Goal: Task Accomplishment & Management: Use online tool/utility

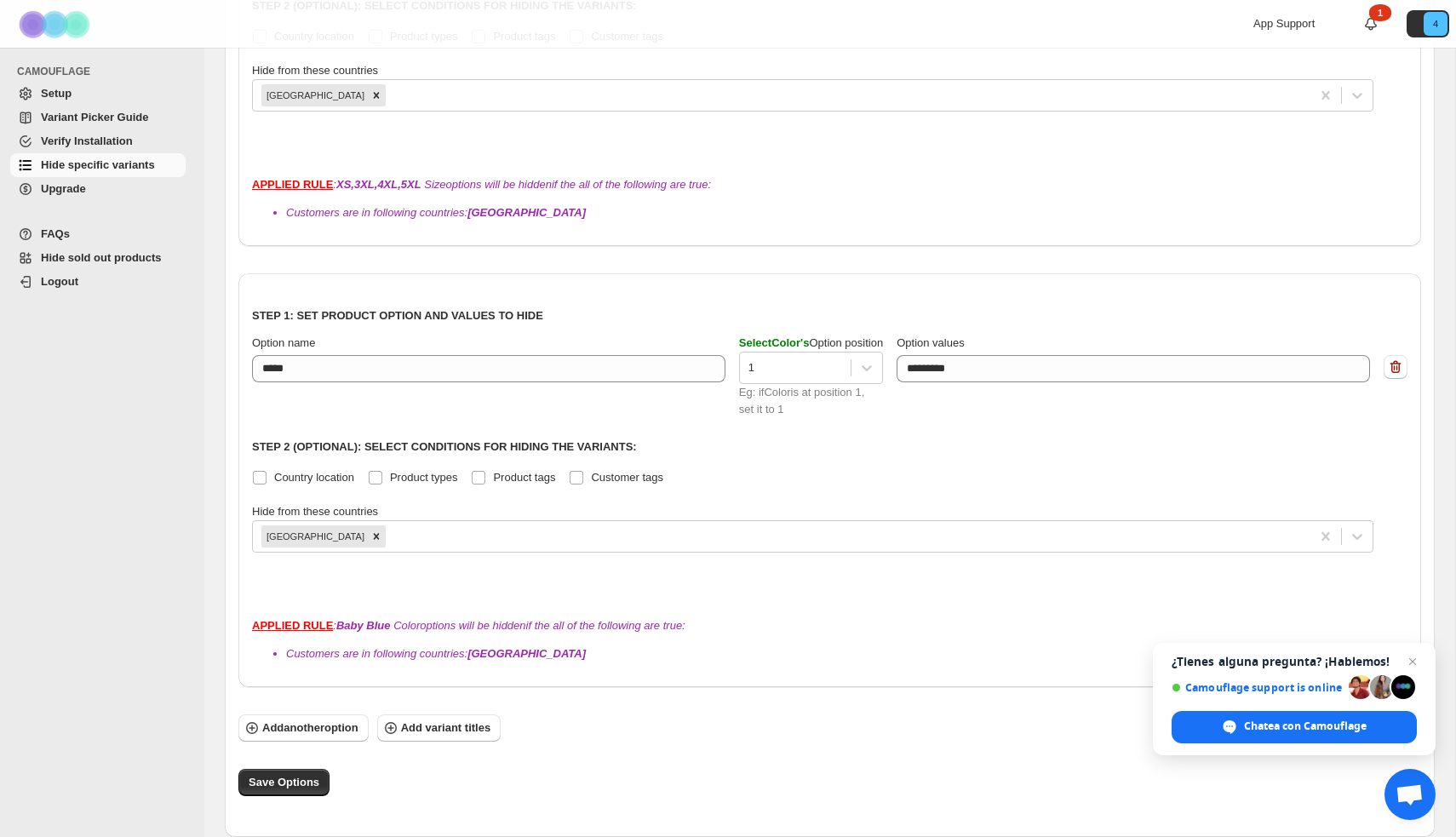
scroll to position [519, 0]
click at [318, 731] on span "Add another option" at bounding box center [310, 728] width 96 height 17
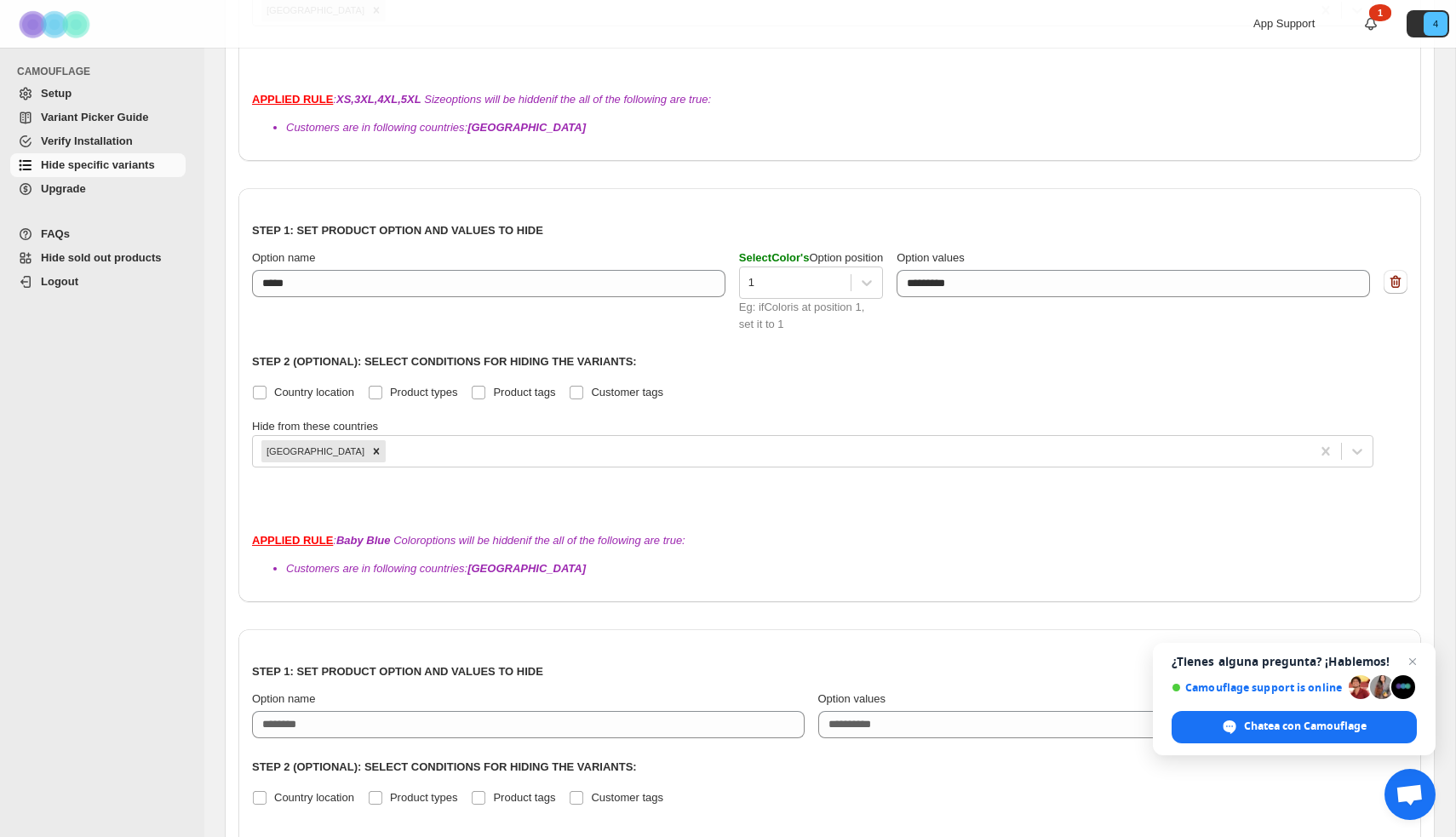
scroll to position [622, 0]
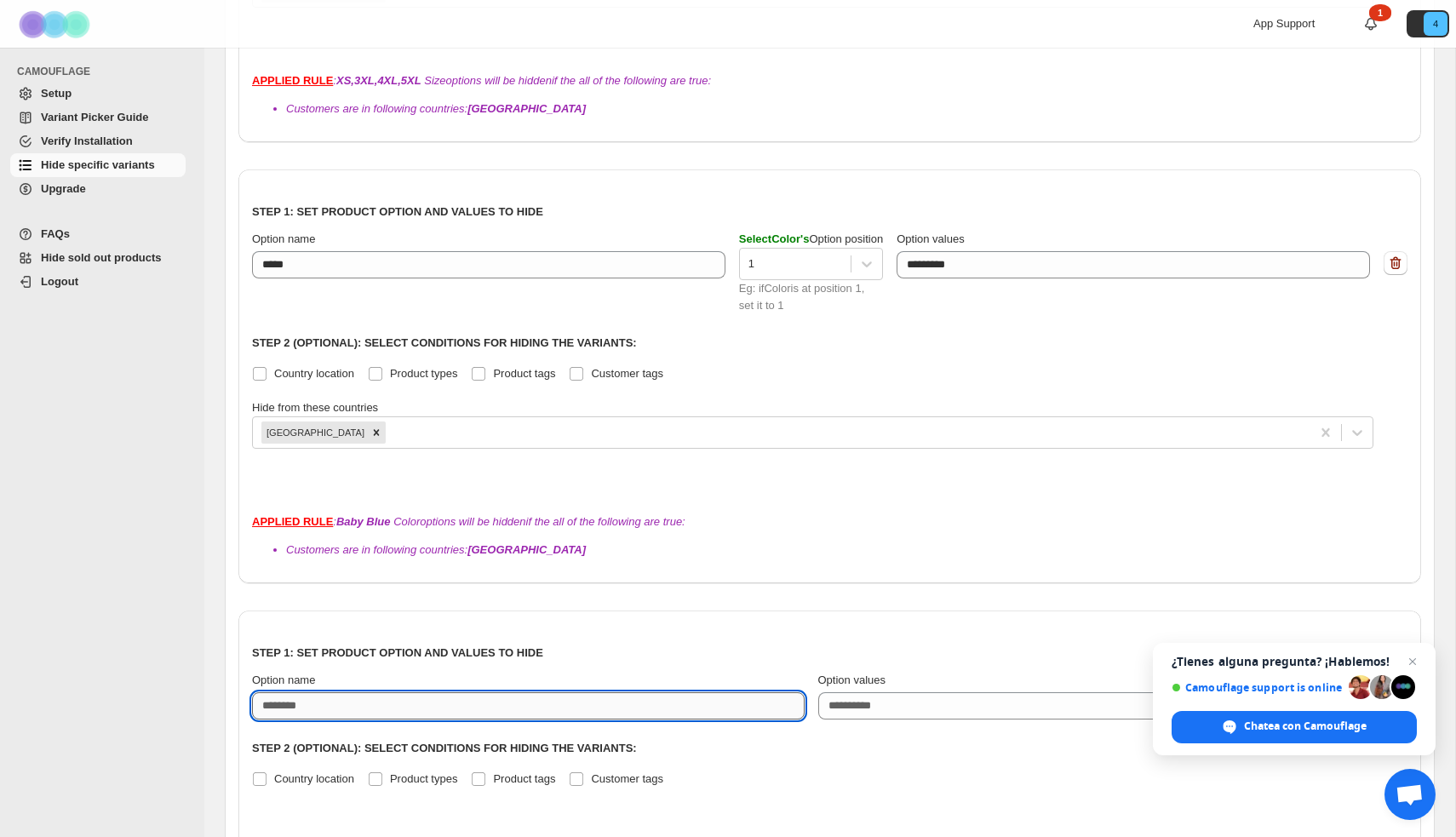
click at [364, 709] on input "Option name" at bounding box center [529, 706] width 553 height 27
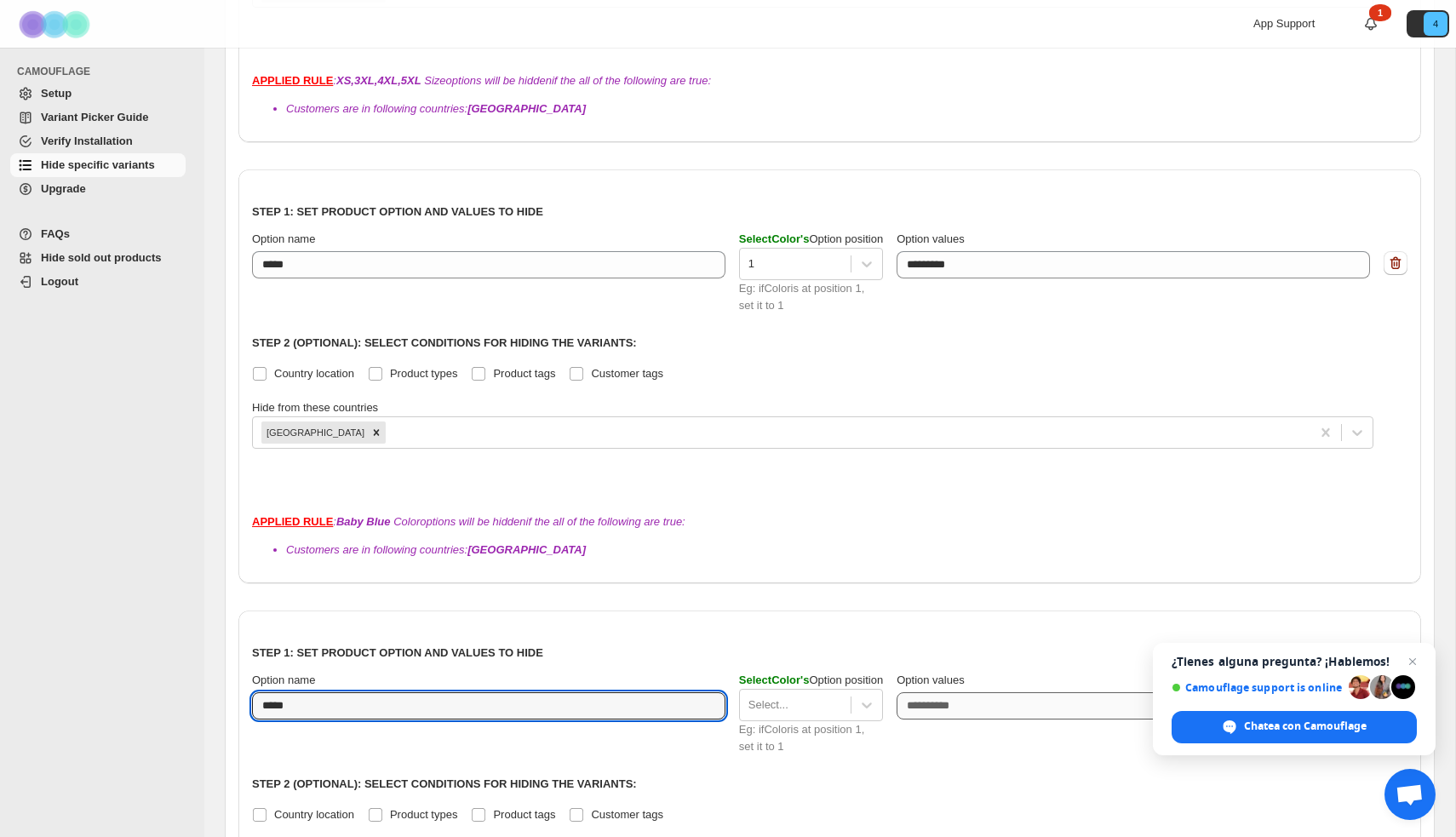
type input "*****"
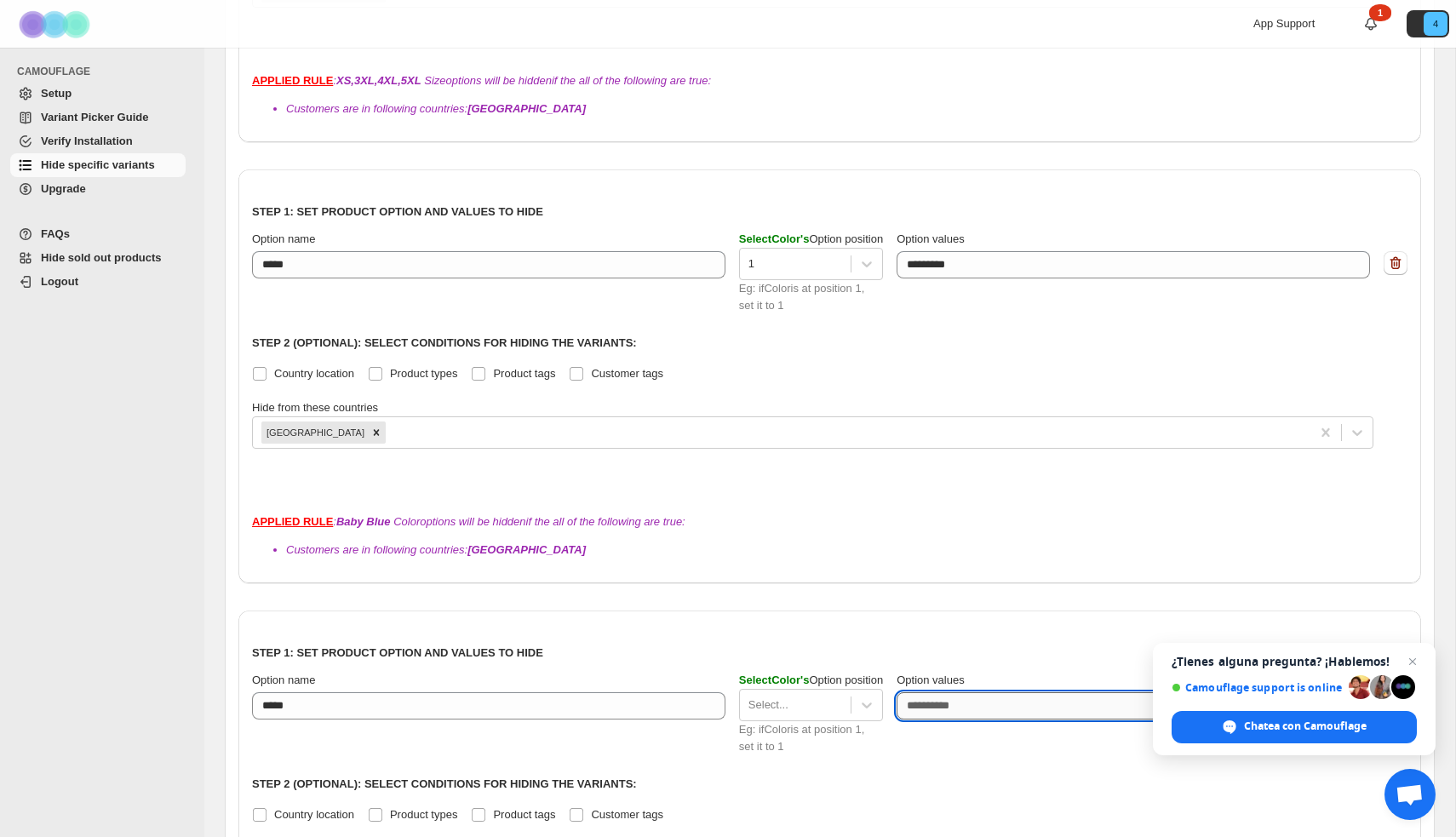
click at [961, 705] on textarea "Option values" at bounding box center [1133, 706] width 473 height 27
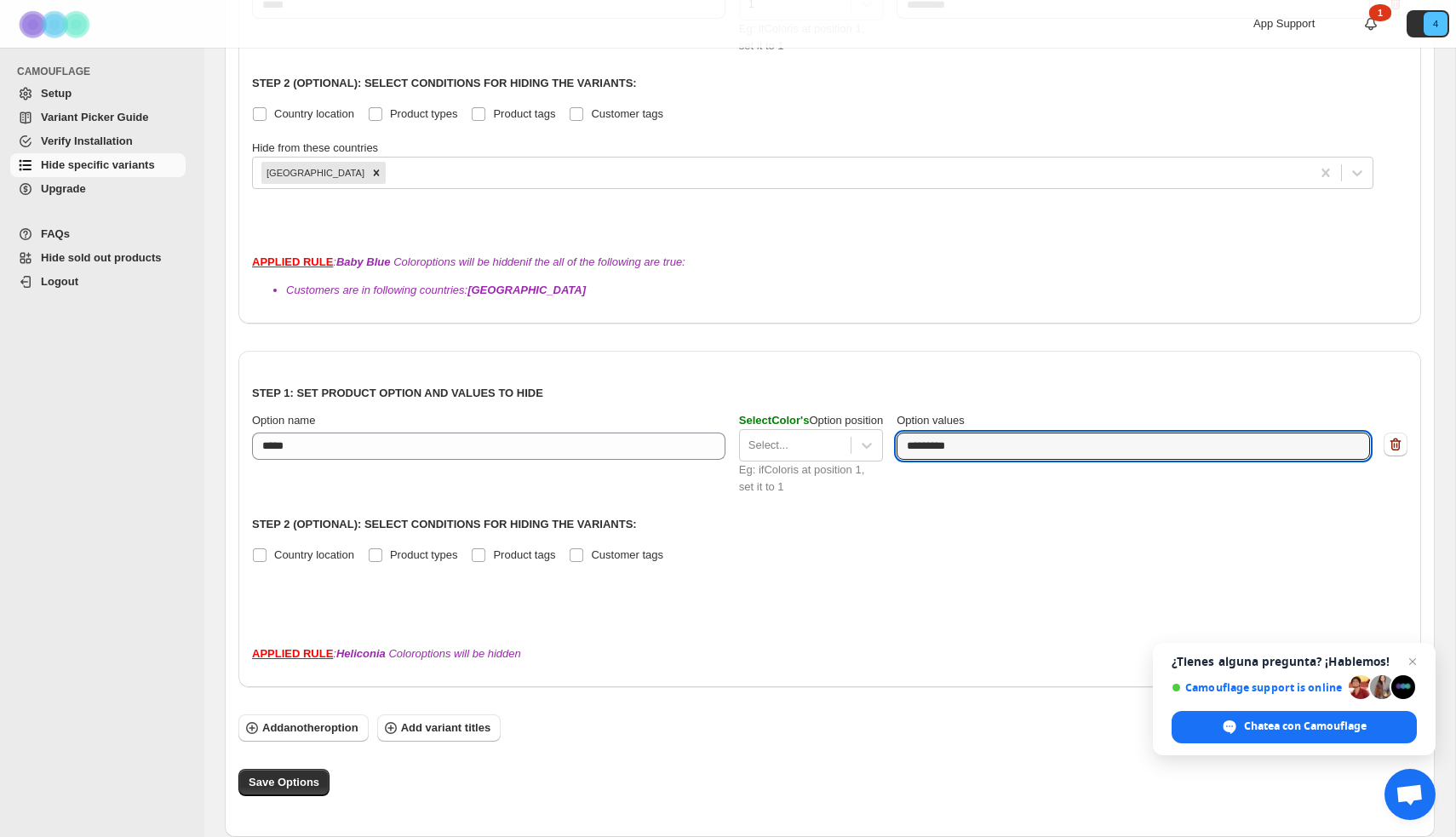
scroll to position [883, 0]
type textarea "*********"
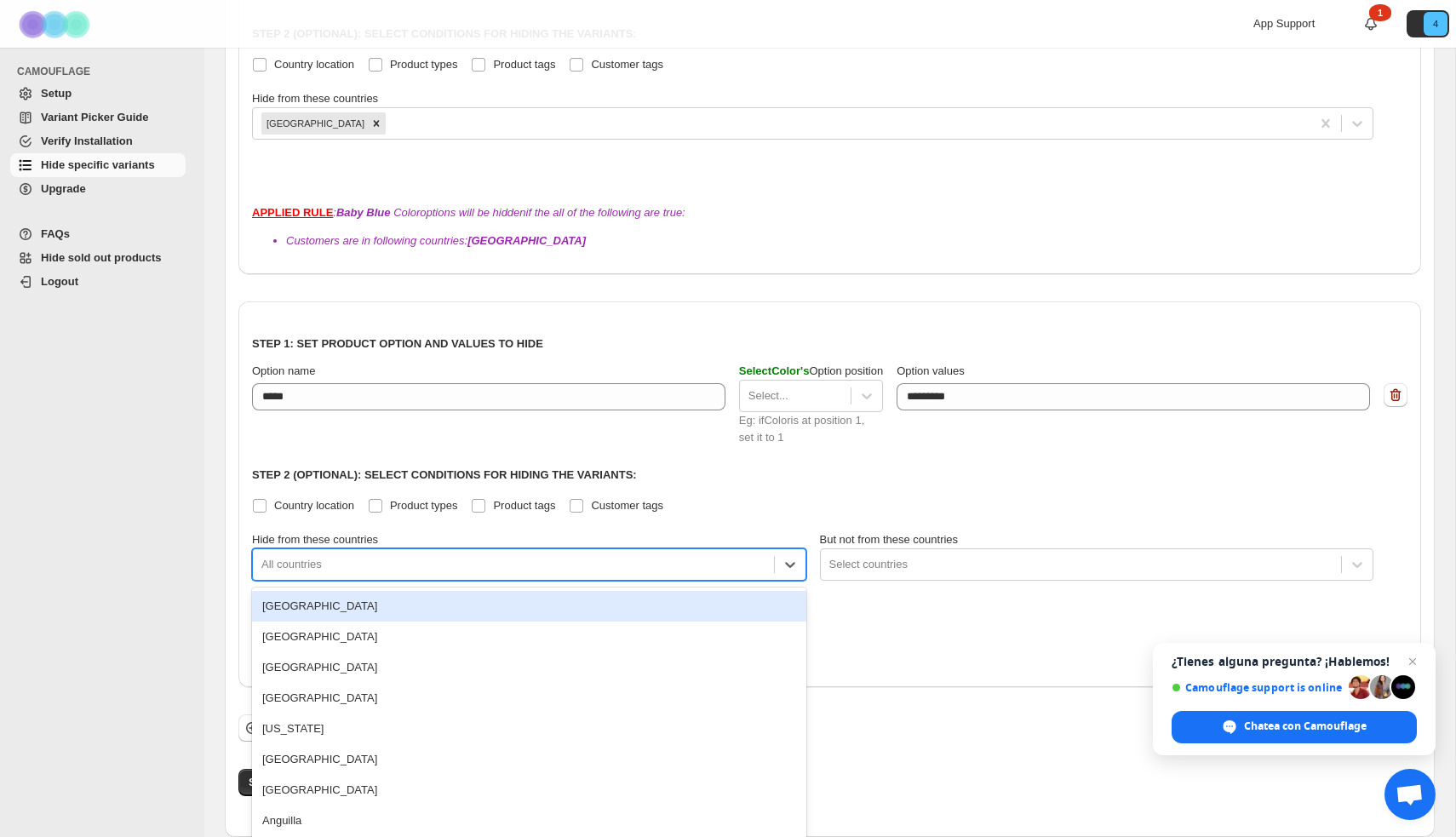
click at [485, 557] on div at bounding box center [513, 564] width 504 height 21
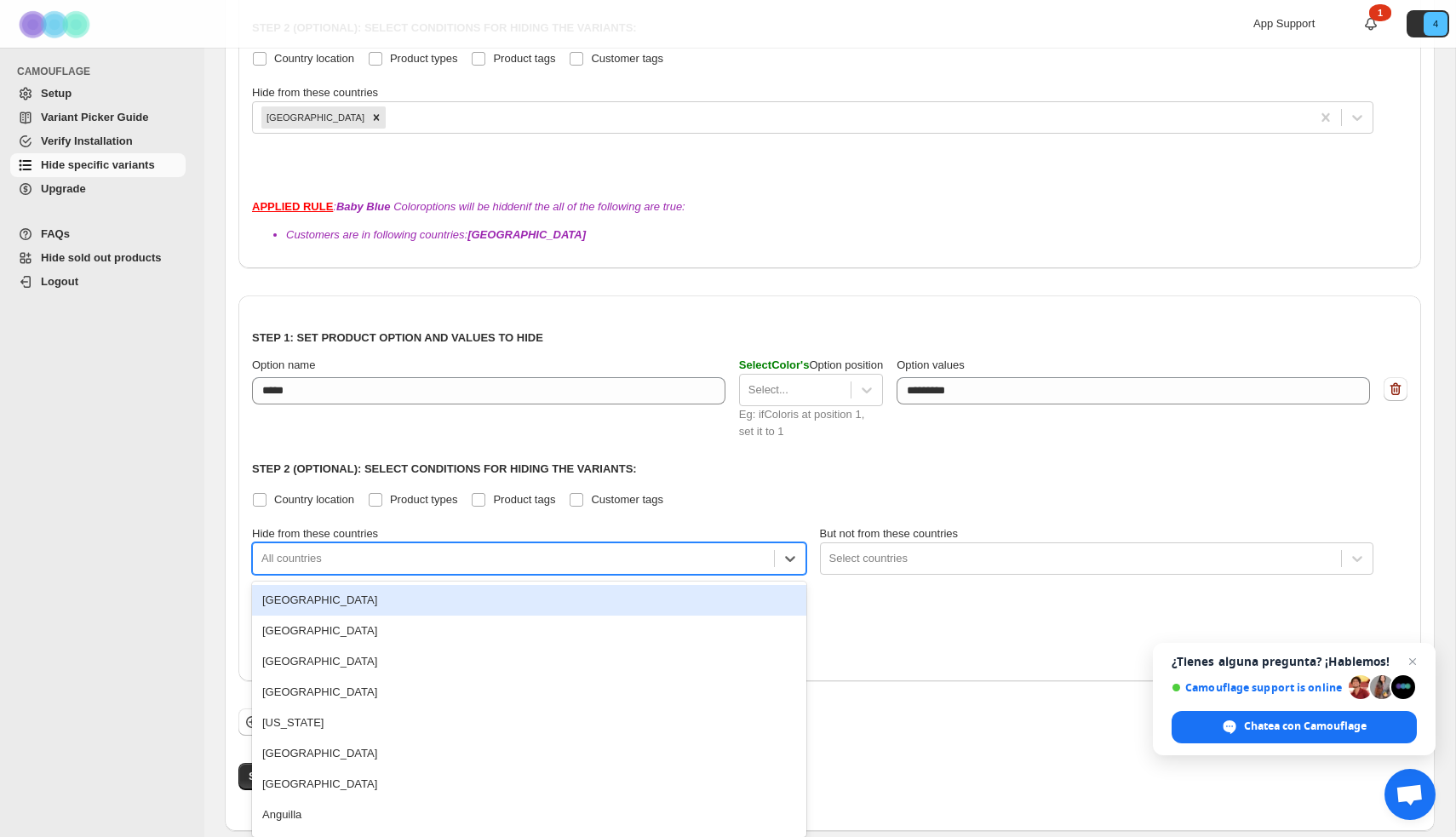
scroll to position [938, 0]
type input "*"
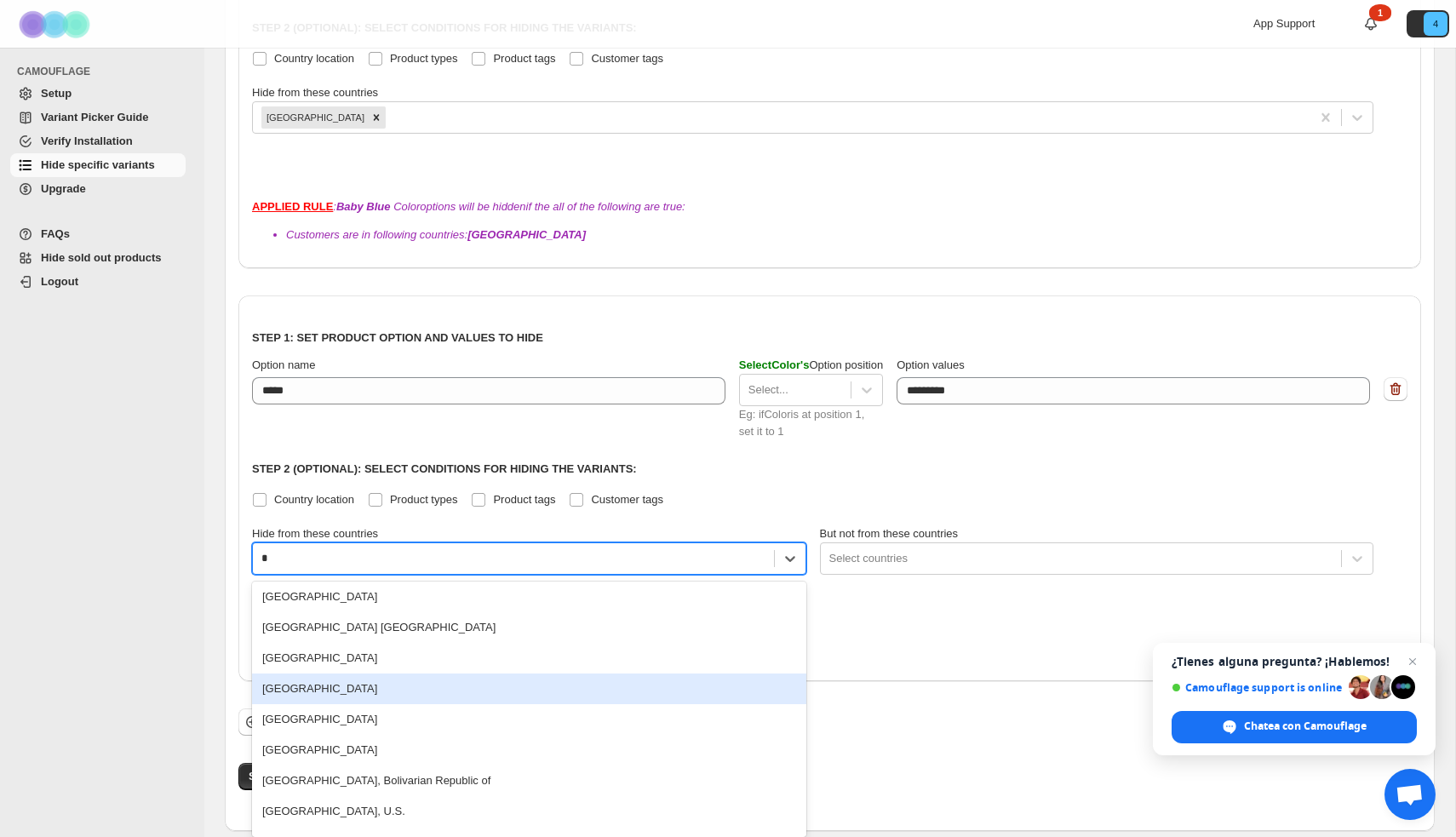
scroll to position [2428, 0]
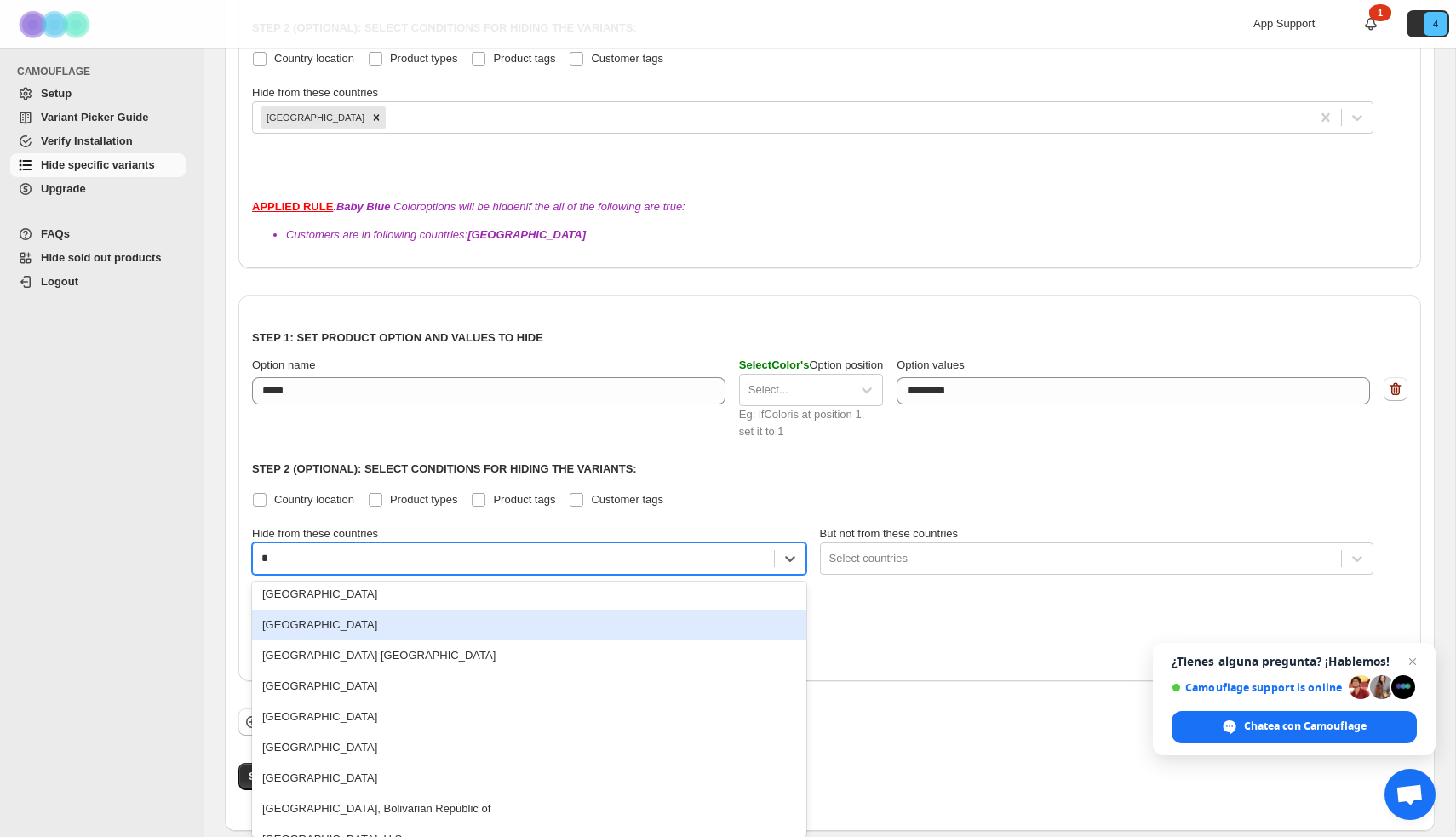
click at [346, 627] on div "United Kingdom" at bounding box center [529, 625] width 554 height 31
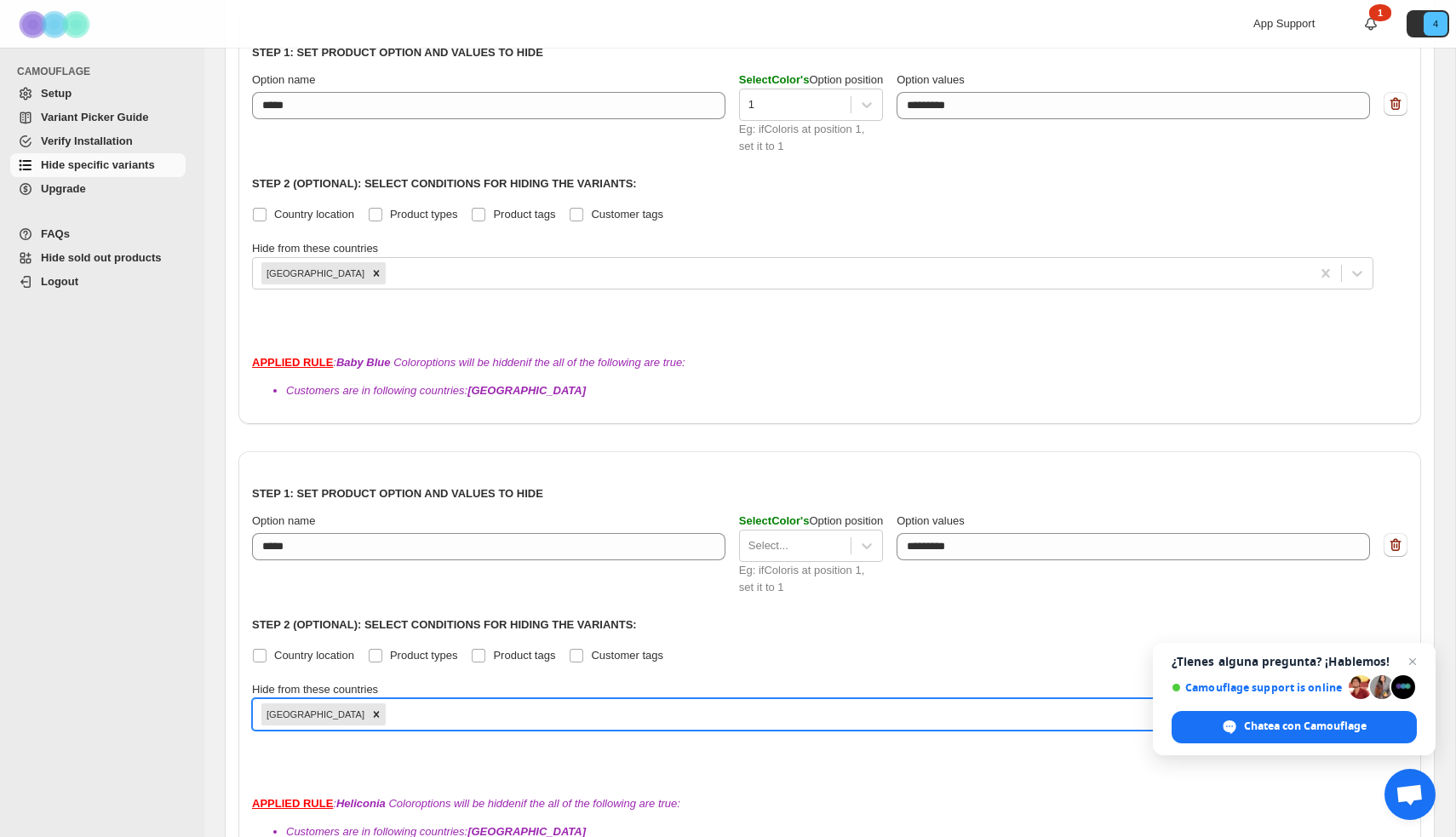
scroll to position [784, 0]
click at [794, 541] on div at bounding box center [795, 544] width 93 height 21
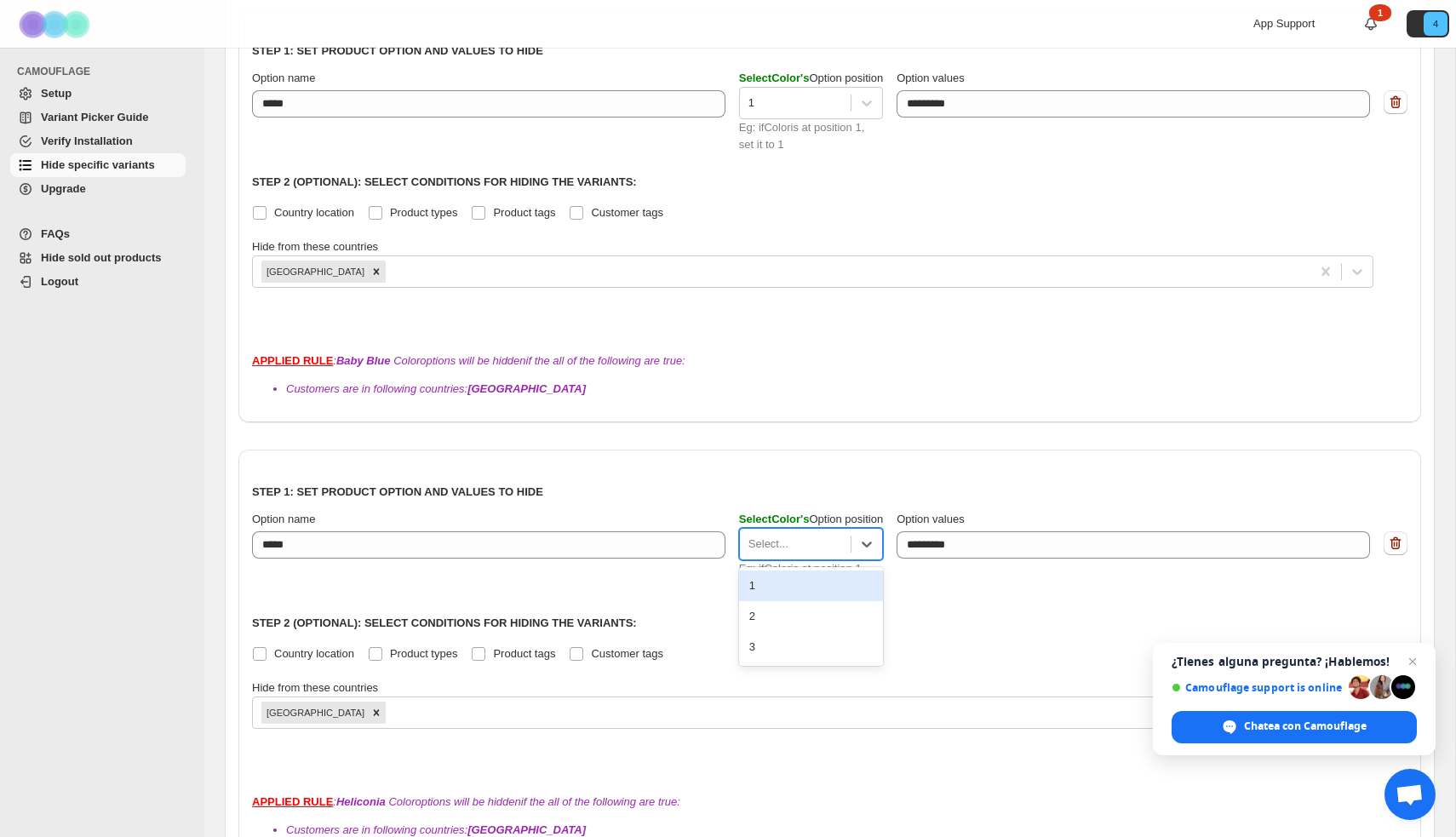
click at [760, 584] on div "1" at bounding box center [811, 586] width 144 height 31
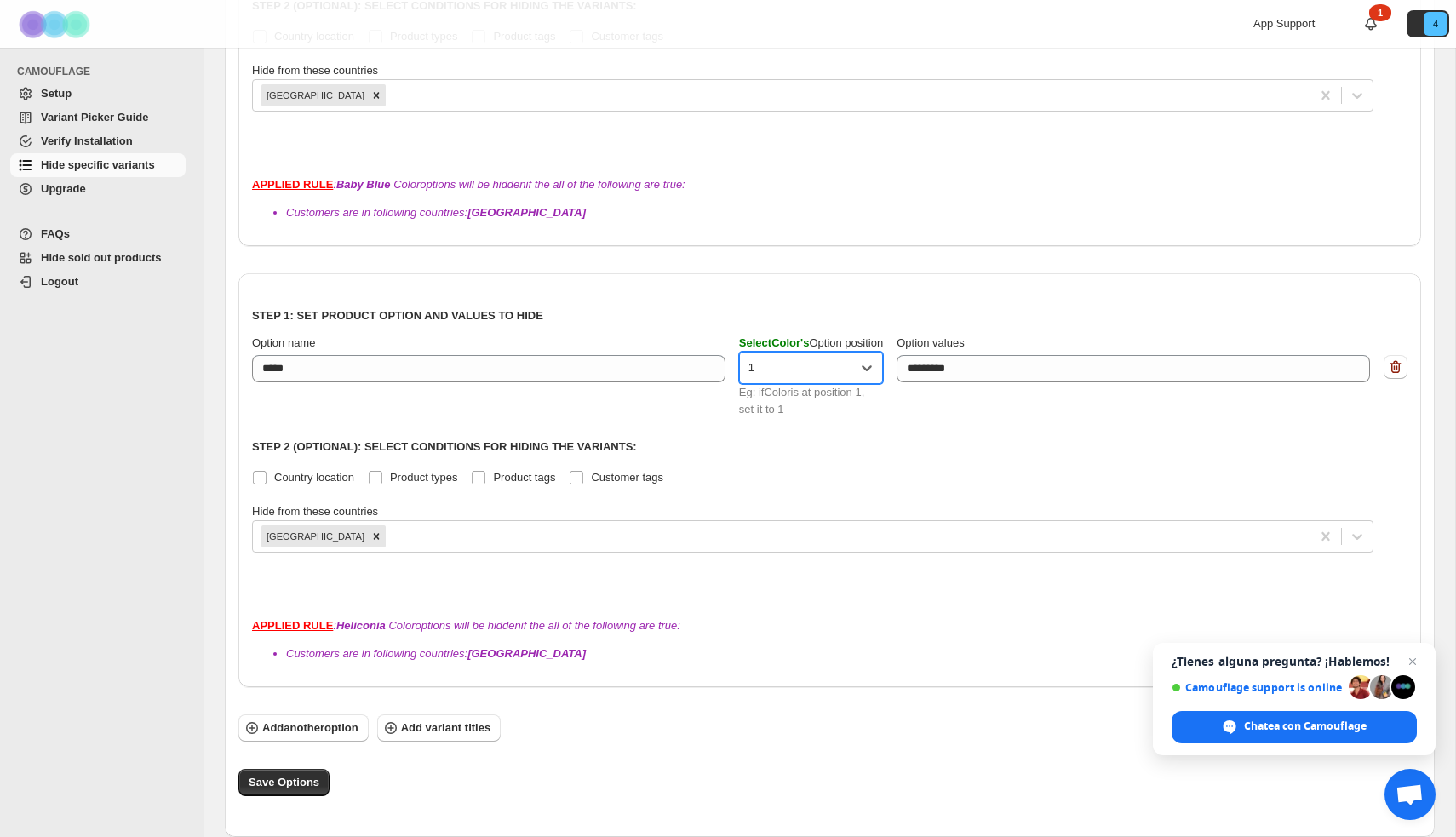
scroll to position [960, 0]
click at [273, 788] on span "Save Options" at bounding box center [284, 782] width 71 height 17
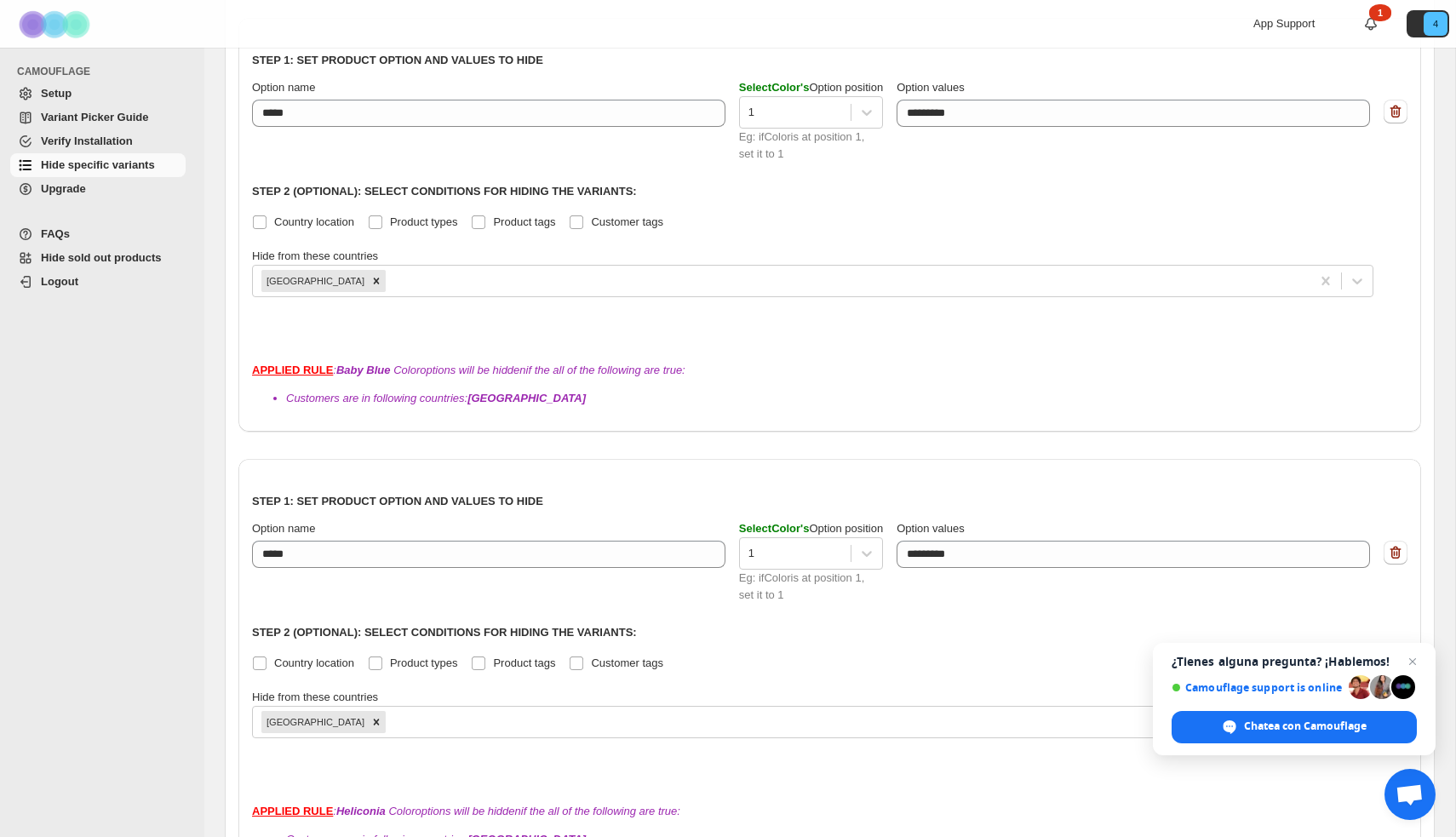
scroll to position [774, 0]
click at [87, 123] on span "Variant Picker Guide" at bounding box center [95, 117] width 108 height 13
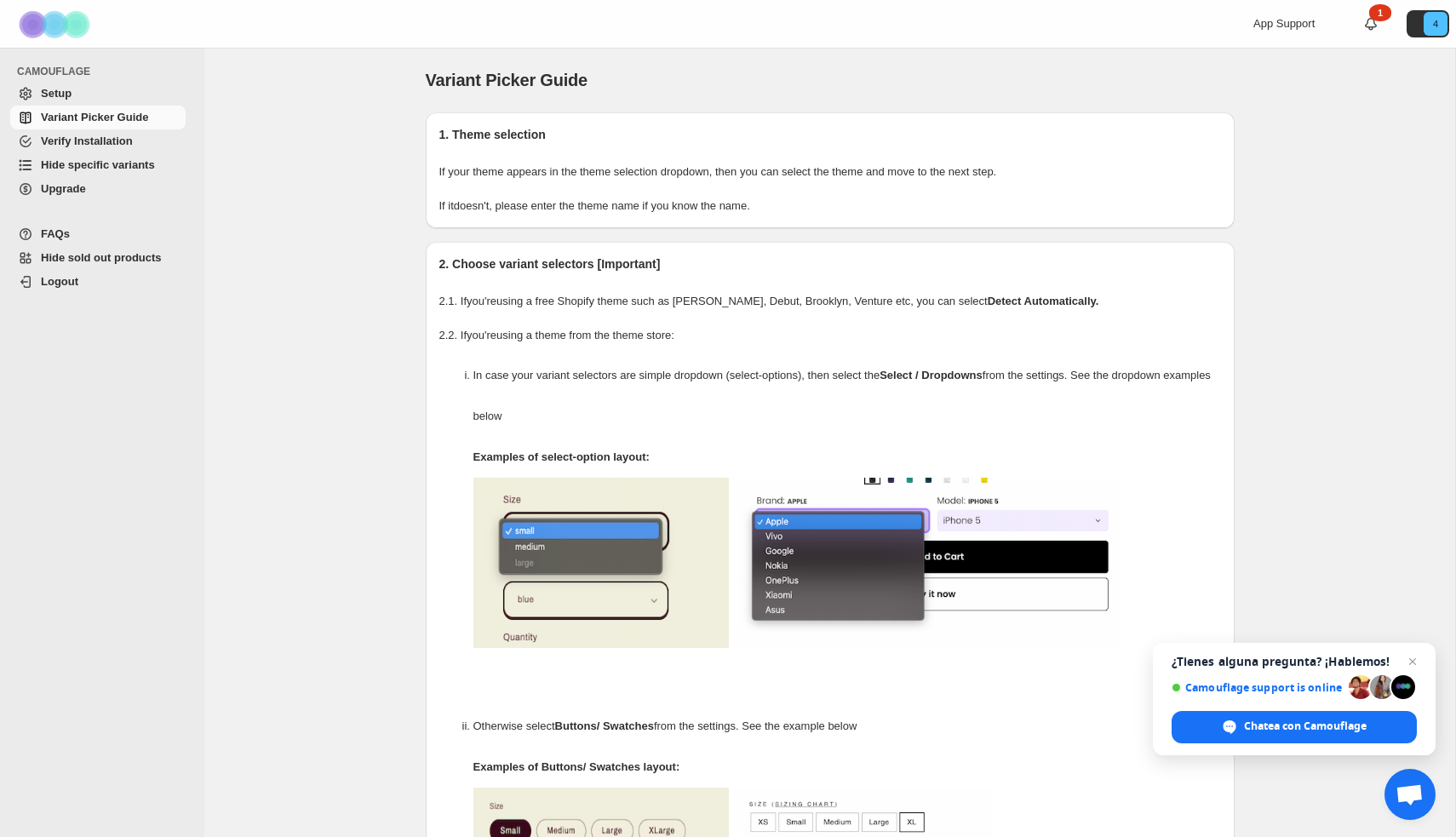
click at [119, 95] on span "Setup" at bounding box center [111, 93] width 141 height 17
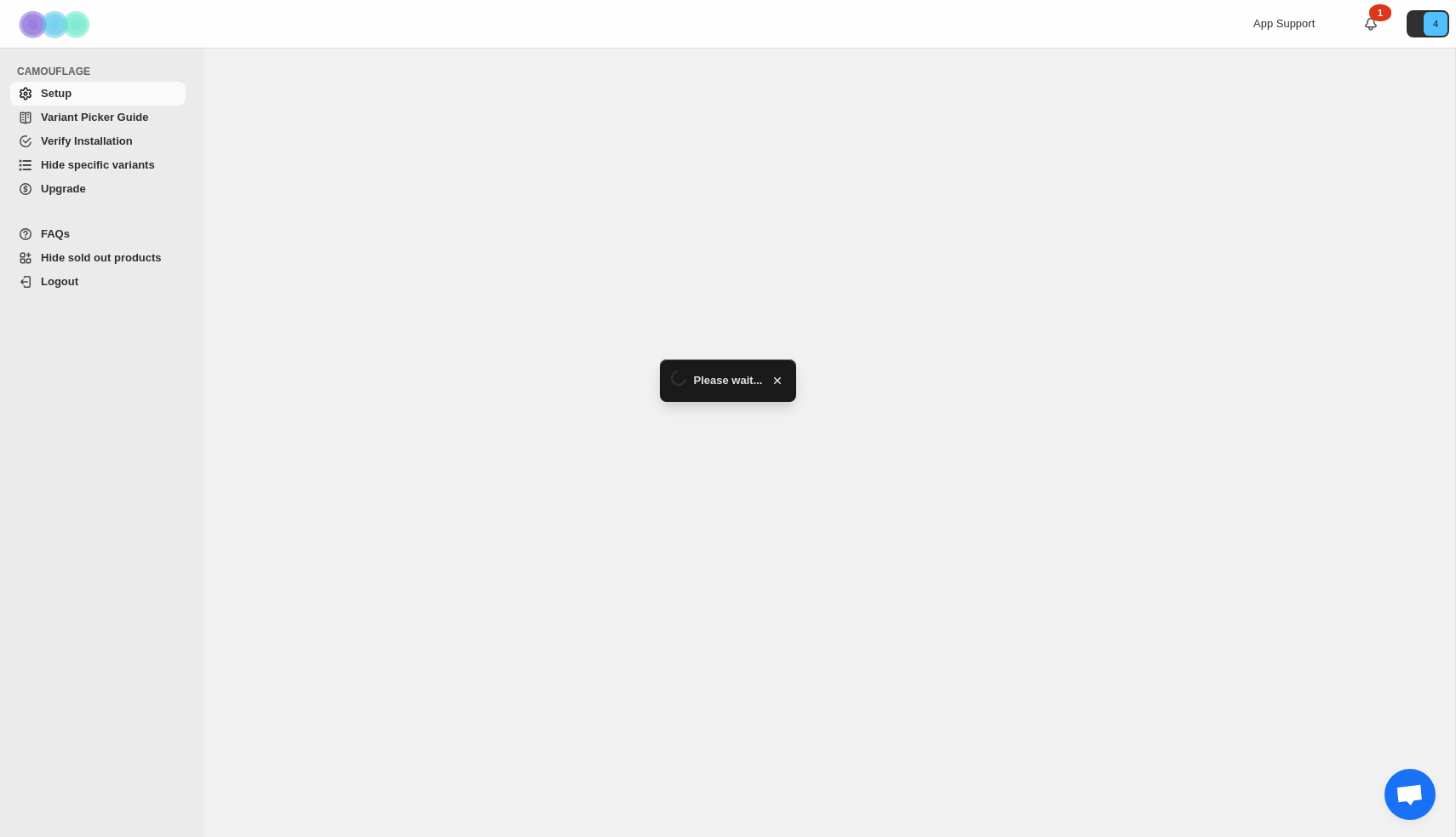
select select "******"
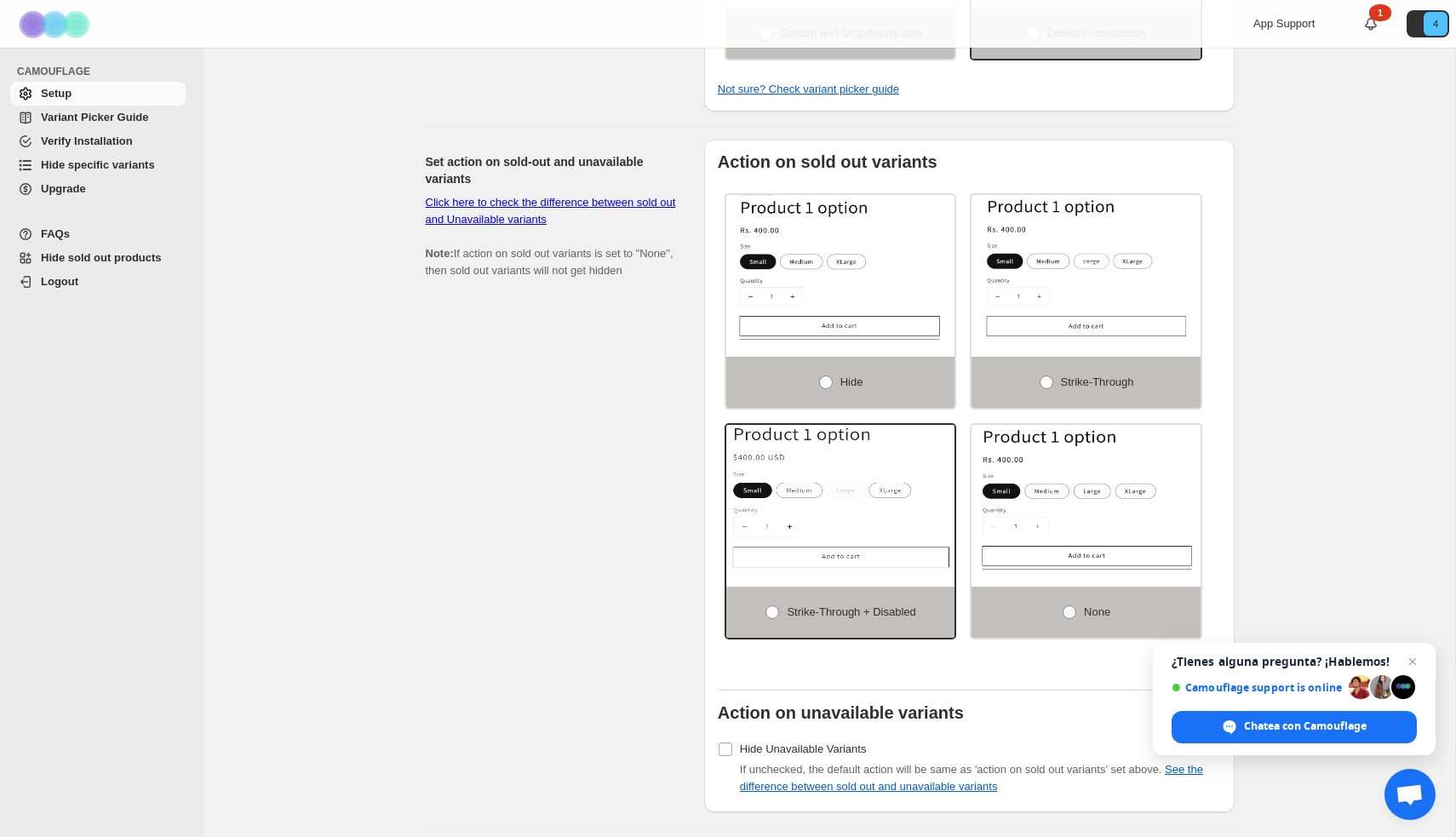
scroll to position [855, 0]
click at [1418, 662] on span "Cerrar el chat" at bounding box center [1413, 663] width 22 height 22
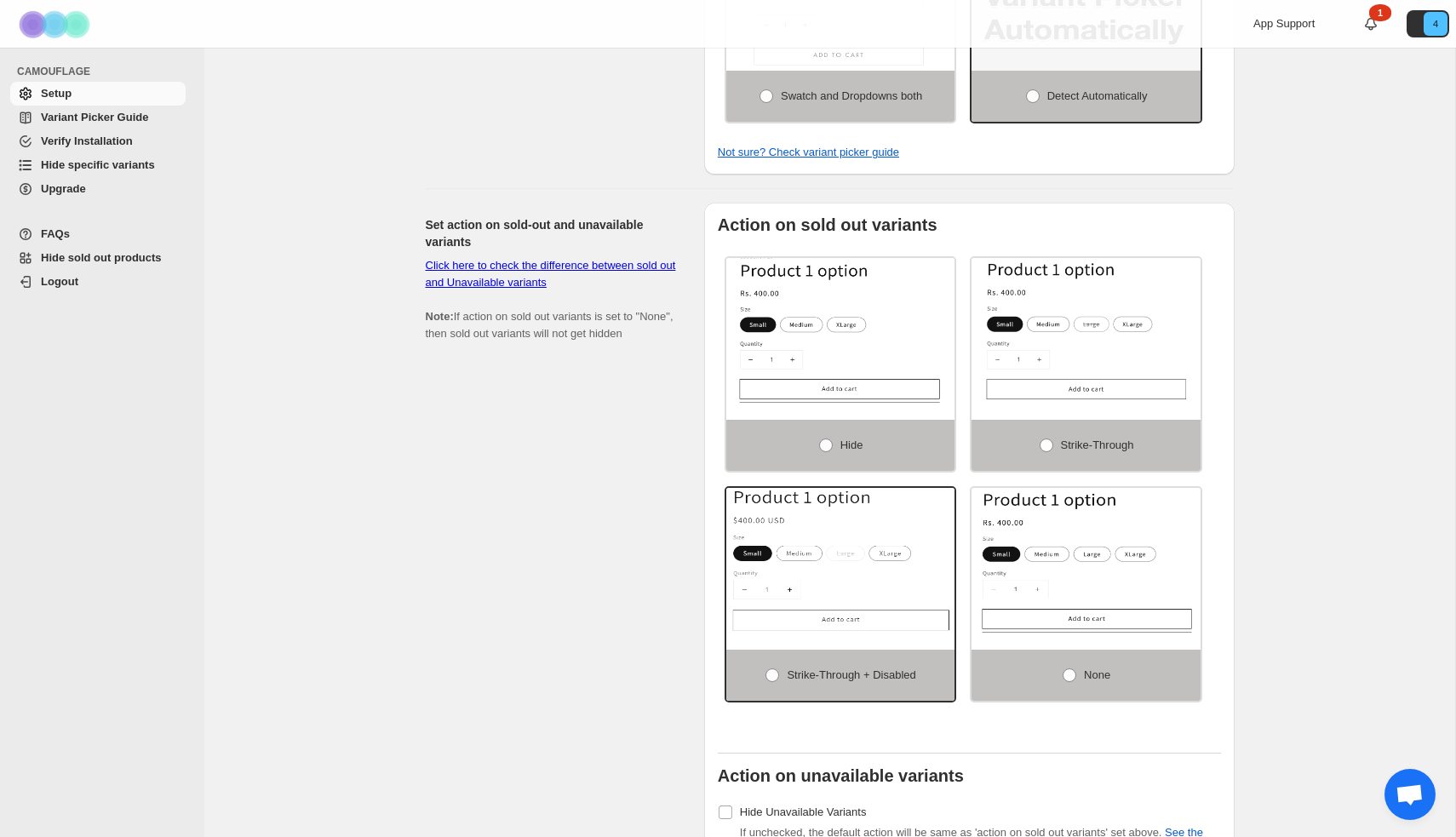
scroll to position [789, 0]
